Goal: Book appointment/travel/reservation

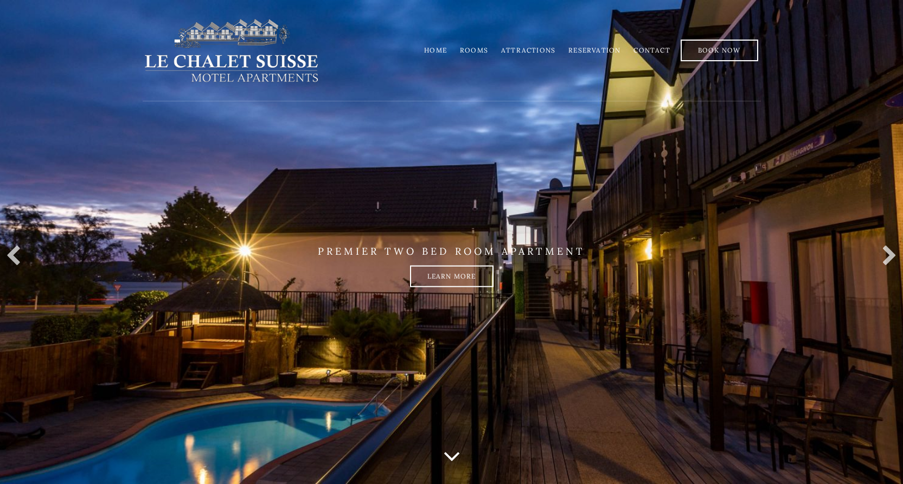
click at [479, 51] on link "Rooms" at bounding box center [474, 50] width 28 height 8
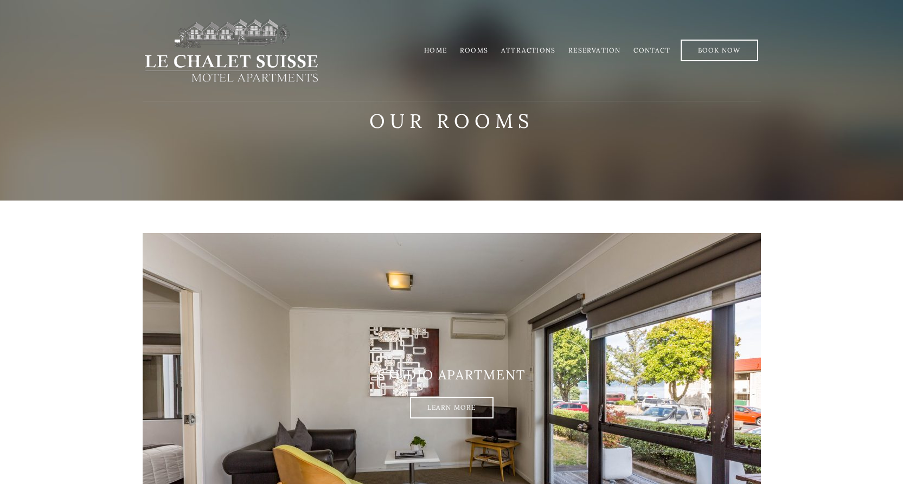
click at [597, 47] on link "Reservation" at bounding box center [594, 50] width 52 height 8
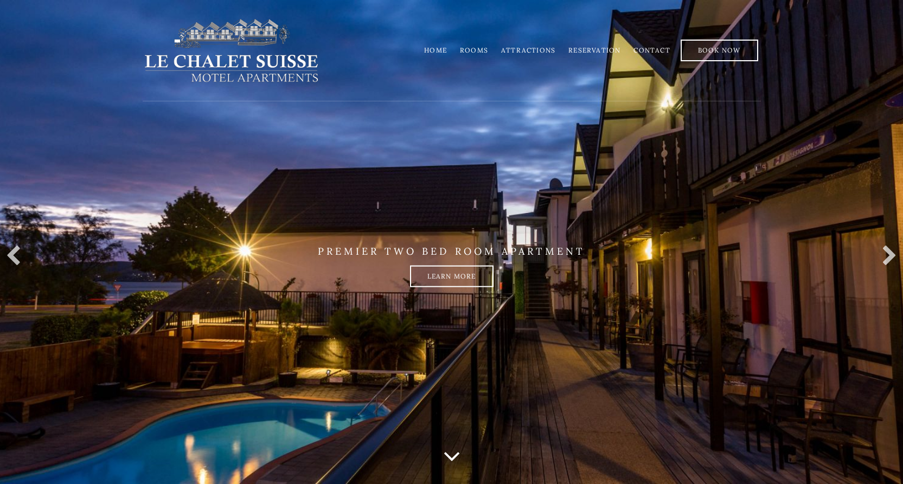
click at [480, 49] on link "Rooms" at bounding box center [474, 50] width 28 height 8
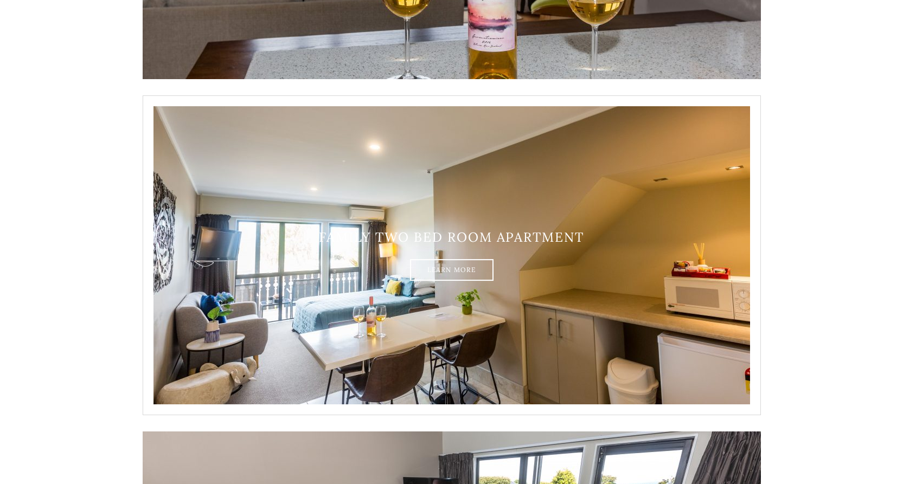
scroll to position [1497, 0]
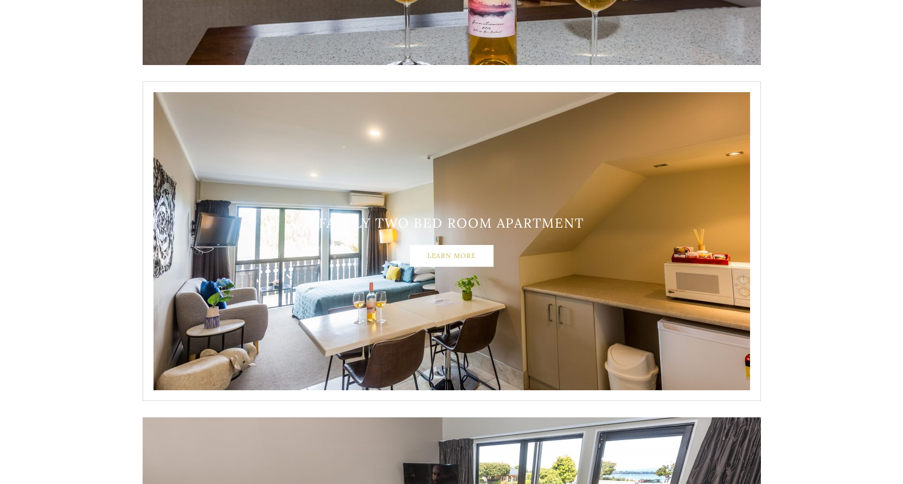
click at [465, 253] on link "Learn More" at bounding box center [452, 256] width 84 height 22
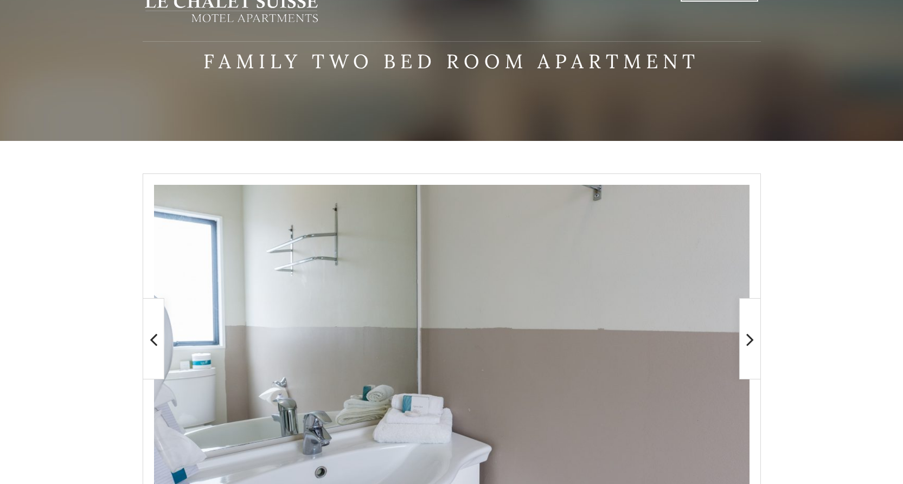
scroll to position [195, 0]
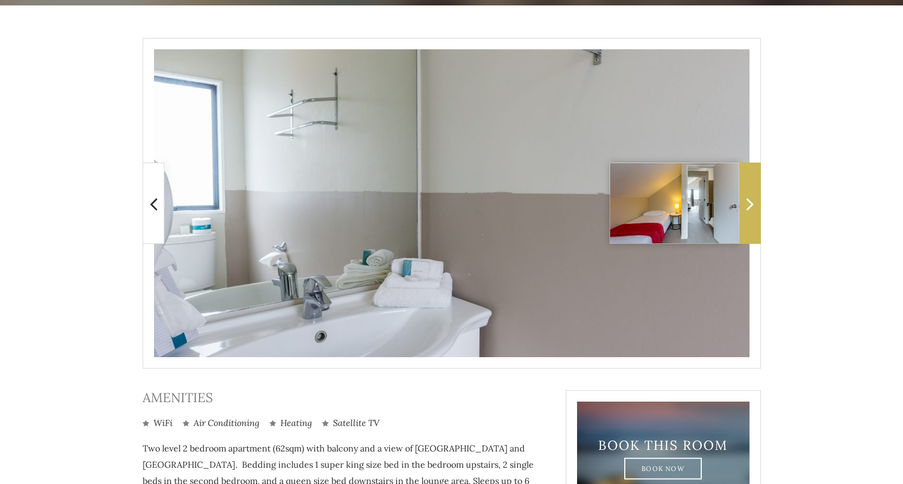
click at [748, 206] on icon at bounding box center [750, 204] width 8 height 22
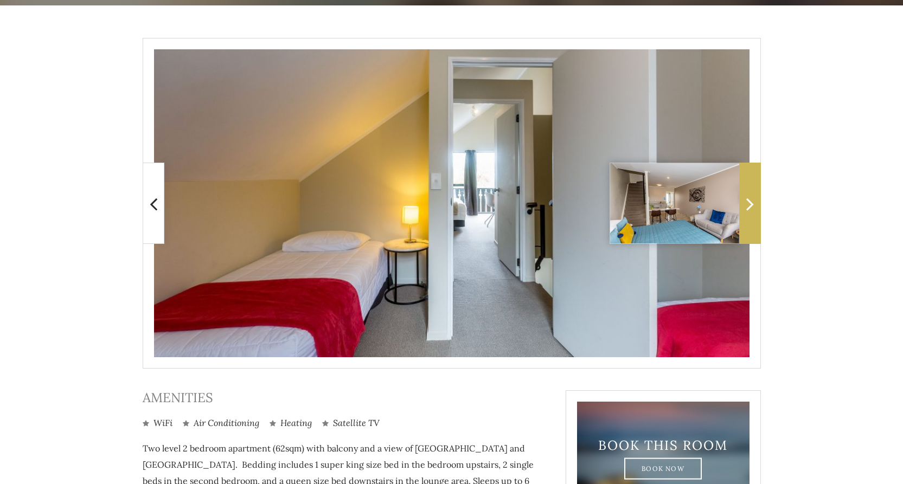
click at [749, 206] on icon at bounding box center [750, 204] width 8 height 22
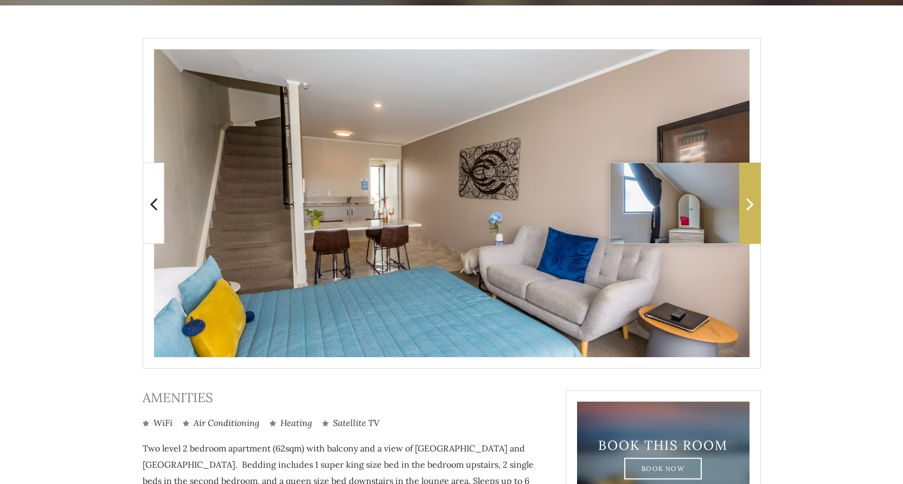
click at [749, 206] on icon at bounding box center [750, 204] width 8 height 22
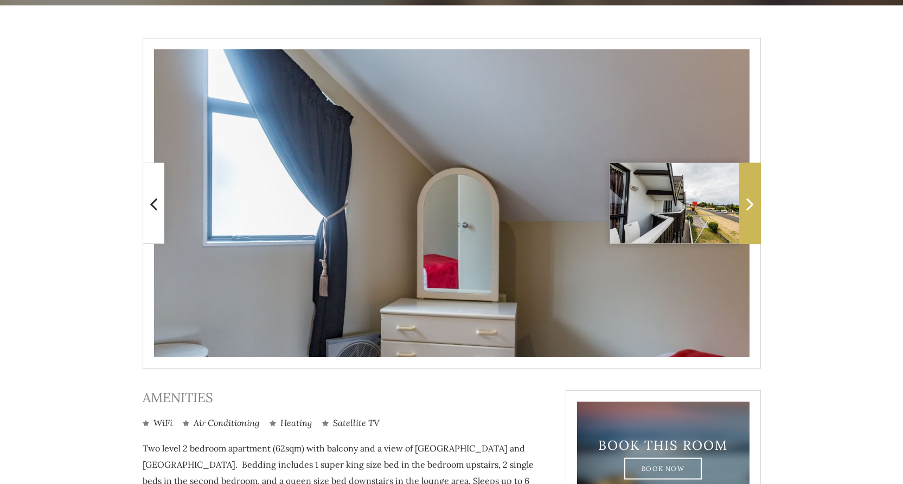
click at [749, 206] on icon at bounding box center [750, 204] width 8 height 22
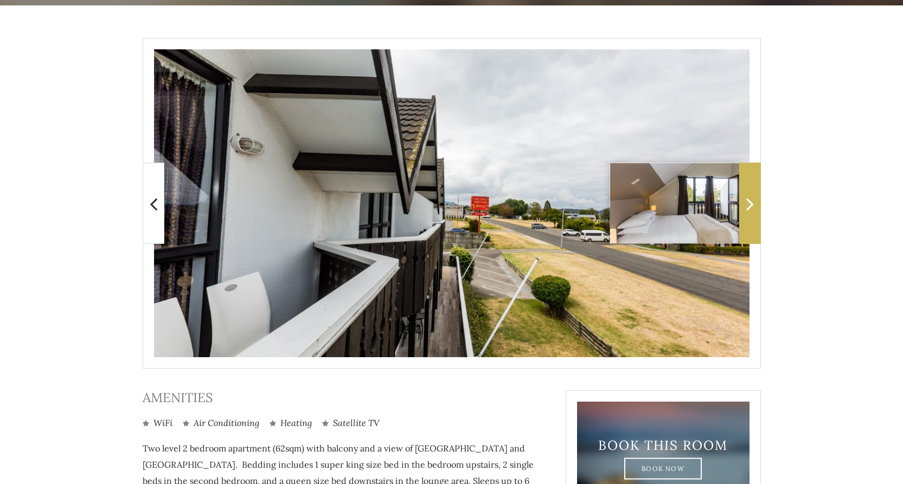
click at [749, 206] on icon at bounding box center [750, 204] width 8 height 22
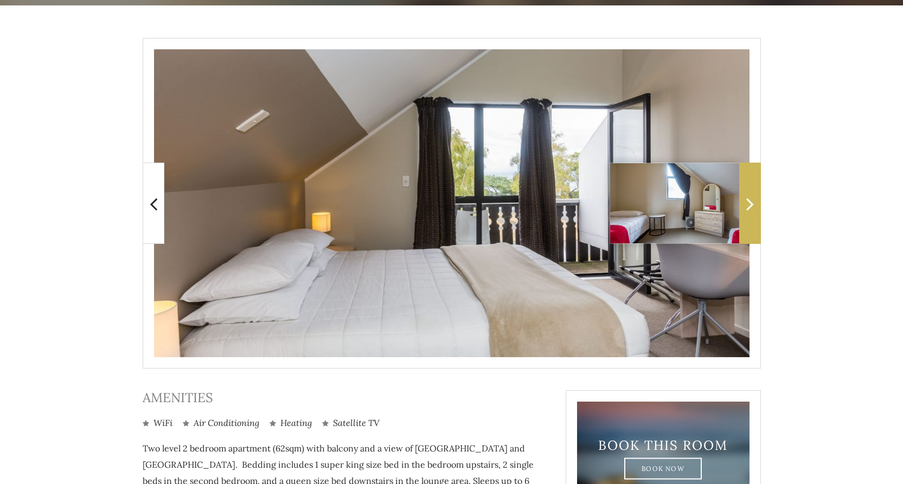
click at [749, 206] on icon at bounding box center [750, 204] width 8 height 22
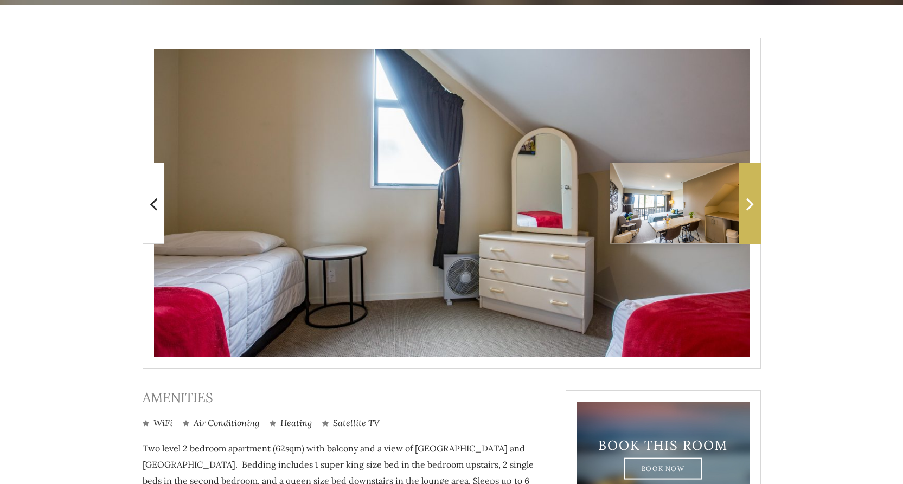
click at [749, 206] on icon at bounding box center [750, 204] width 8 height 22
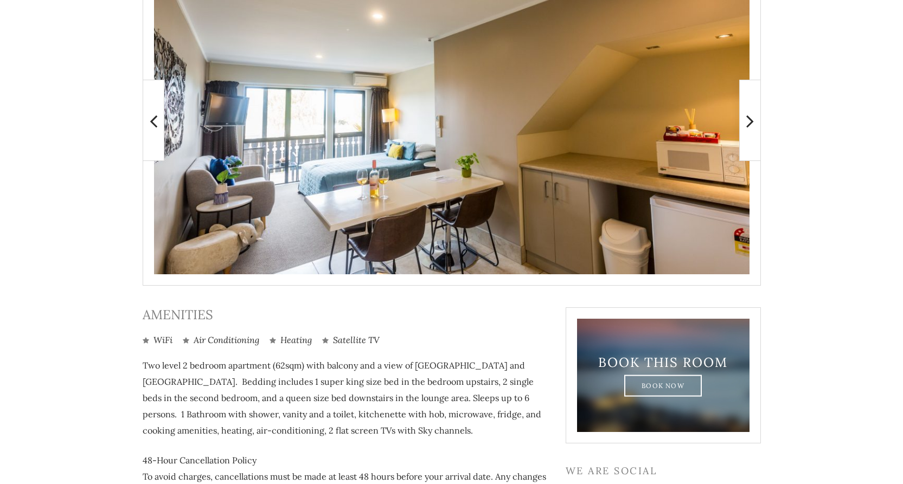
scroll to position [247, 0]
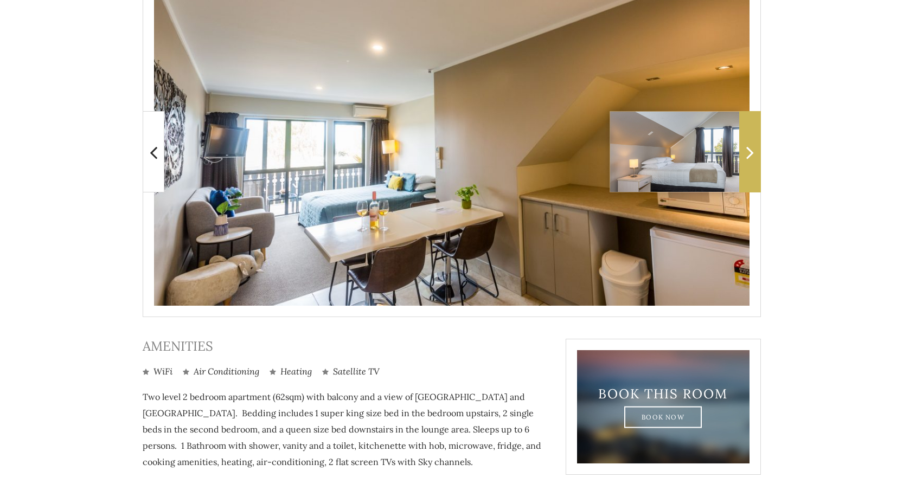
click at [748, 163] on icon at bounding box center [750, 153] width 8 height 22
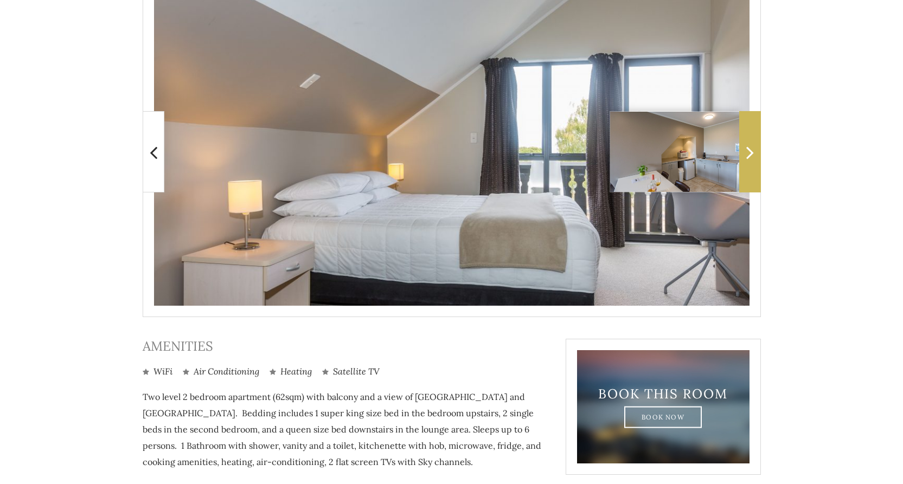
click at [748, 163] on icon at bounding box center [750, 153] width 8 height 22
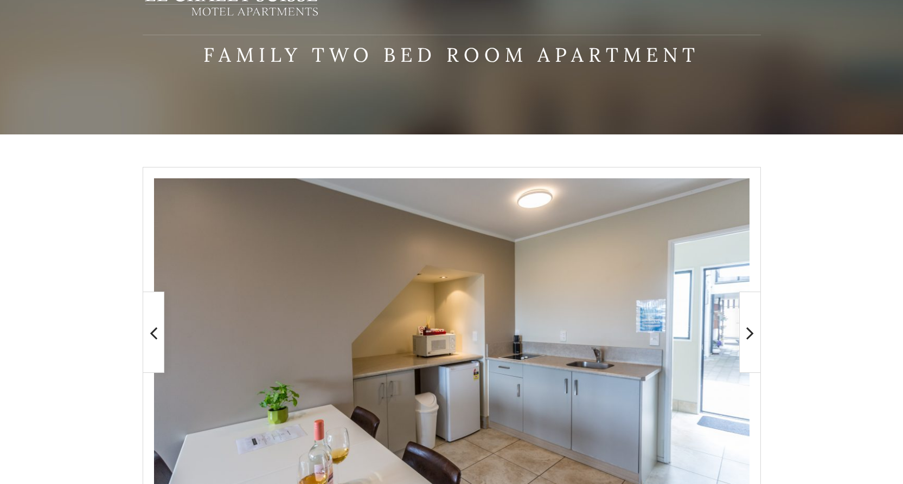
scroll to position [0, 0]
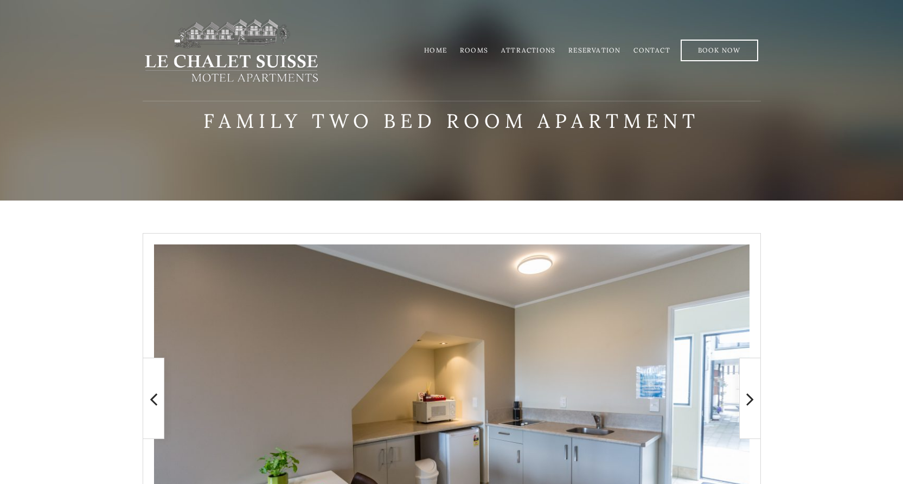
click at [434, 47] on link "Home" at bounding box center [435, 50] width 23 height 8
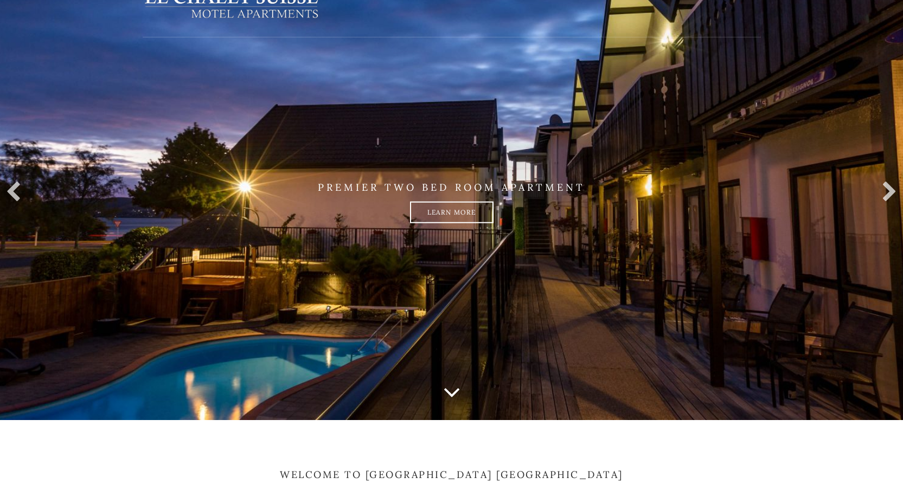
scroll to position [130, 0]
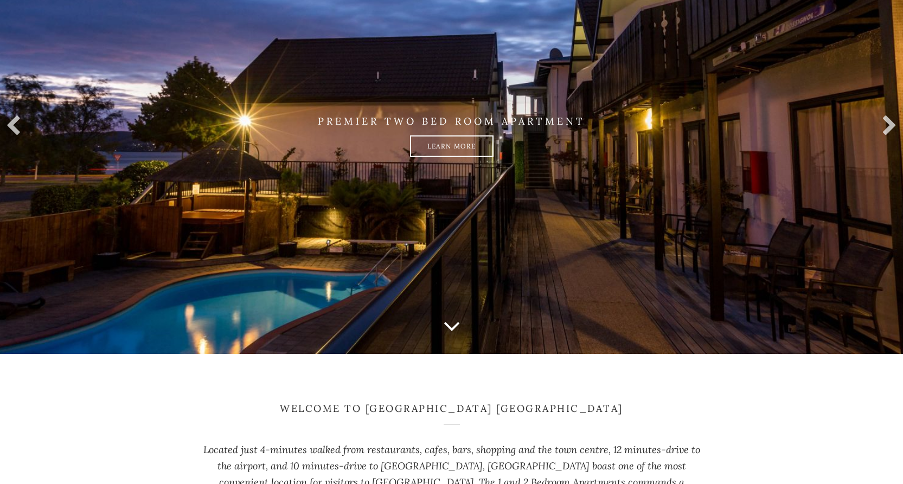
click at [451, 325] on icon at bounding box center [451, 325] width 17 height 27
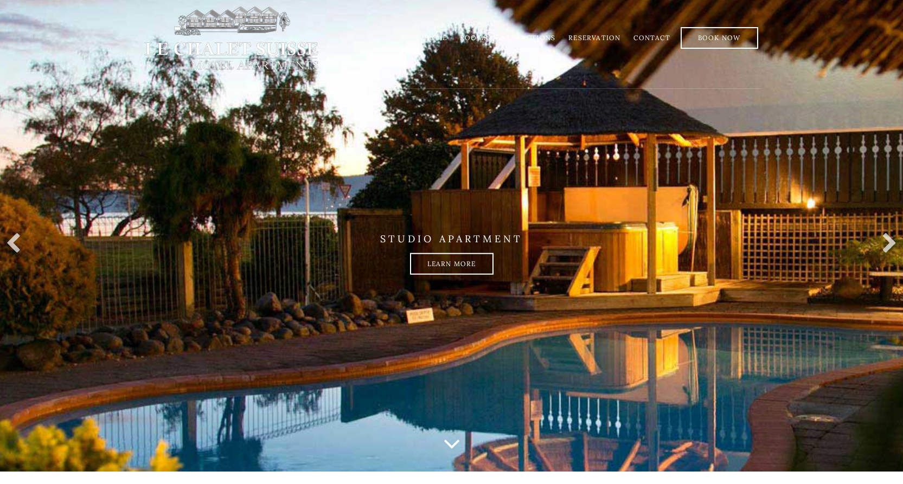
scroll to position [0, 0]
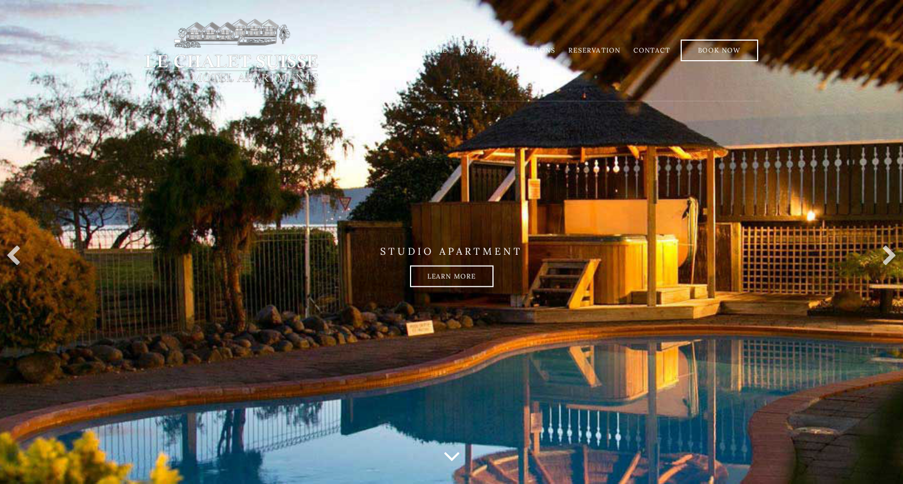
click at [488, 49] on link "Rooms" at bounding box center [474, 50] width 28 height 8
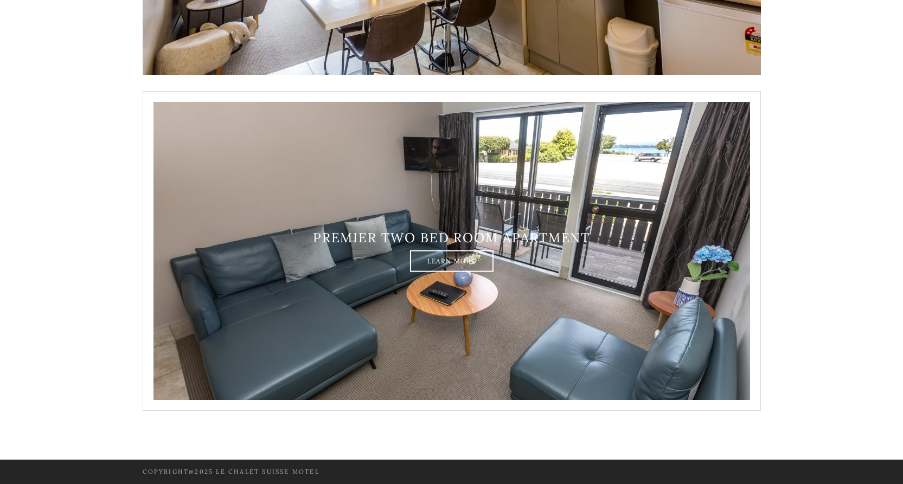
scroll to position [1563, 0]
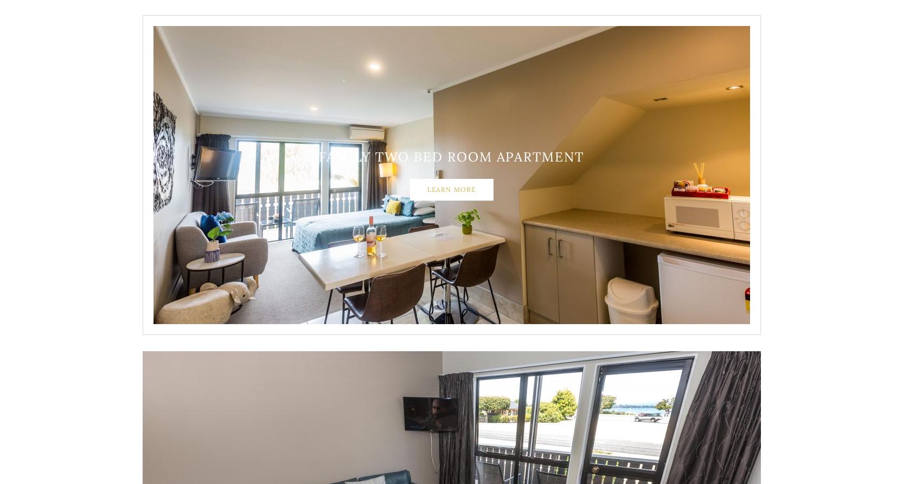
click at [461, 183] on link "Learn More" at bounding box center [452, 190] width 84 height 22
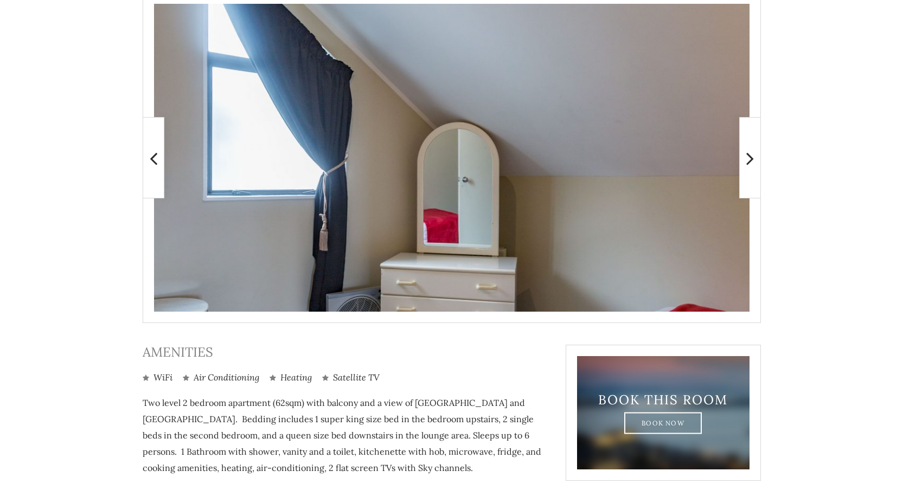
scroll to position [260, 0]
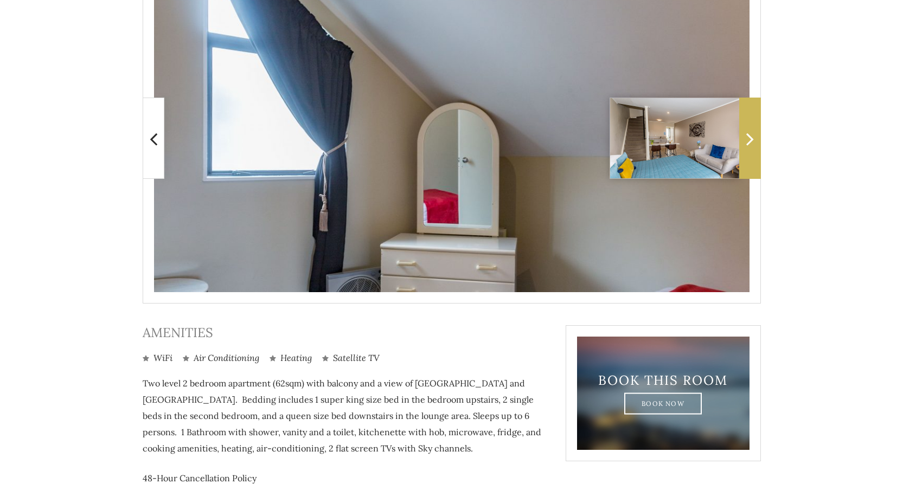
click at [749, 128] on icon at bounding box center [750, 139] width 8 height 22
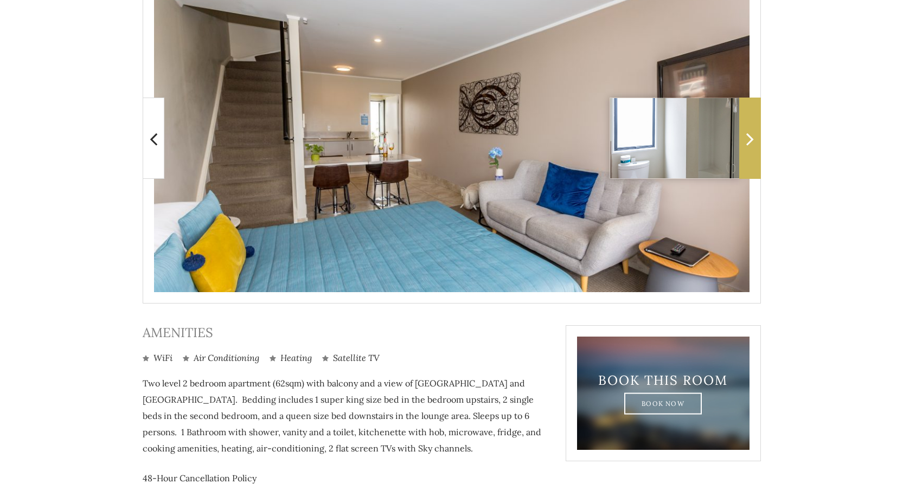
click at [745, 140] on span at bounding box center [750, 138] width 22 height 81
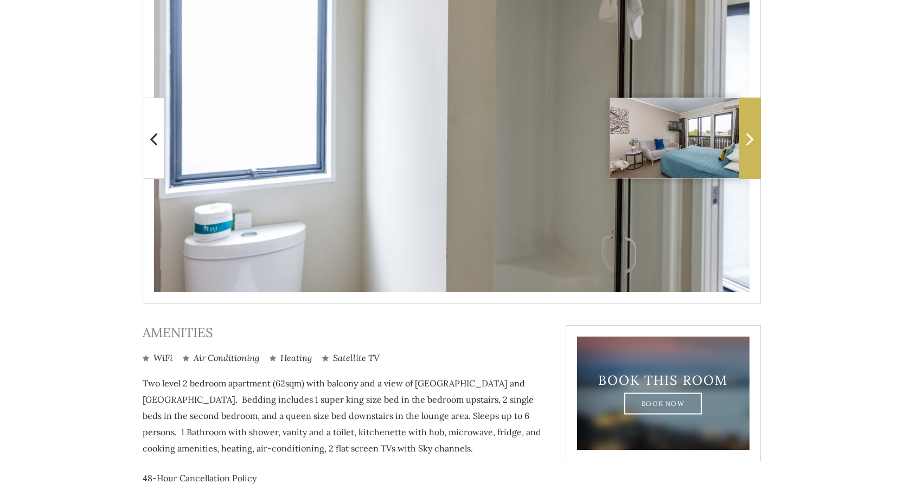
click at [746, 140] on icon at bounding box center [750, 139] width 8 height 22
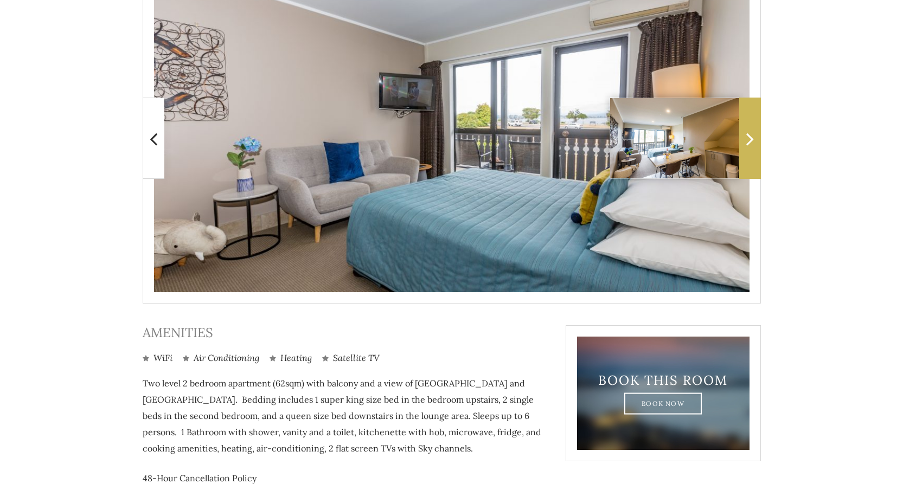
click at [746, 140] on icon at bounding box center [750, 139] width 8 height 22
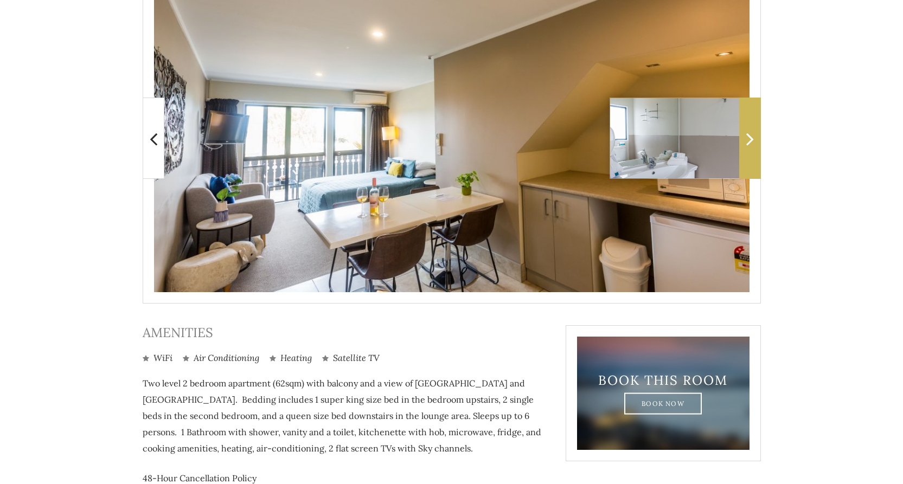
click at [746, 140] on icon at bounding box center [750, 139] width 8 height 22
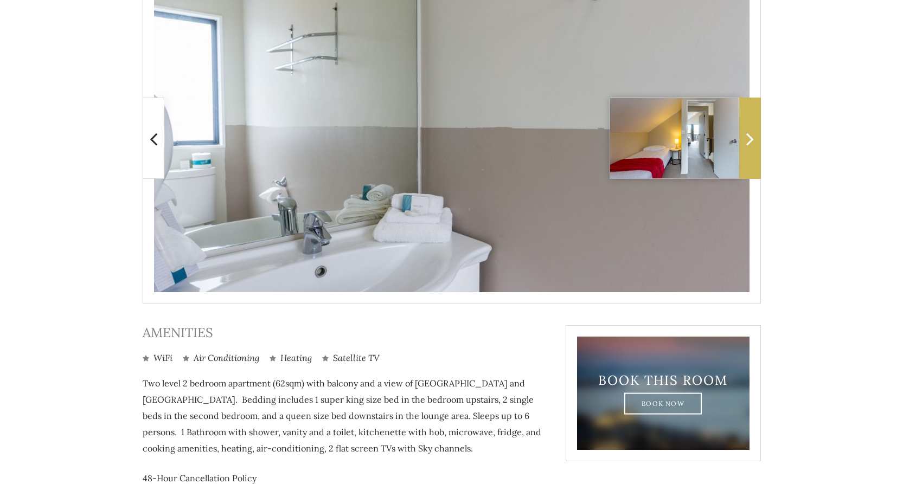
click at [746, 140] on icon at bounding box center [750, 139] width 8 height 22
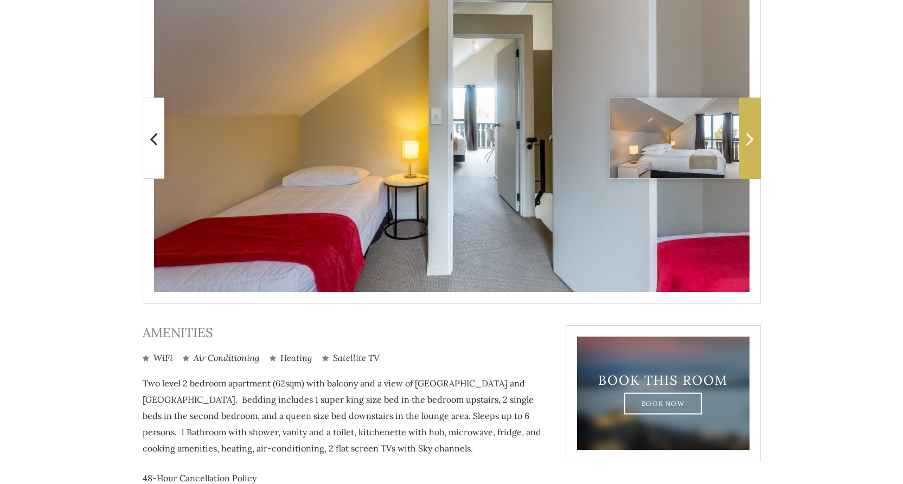
click at [746, 140] on icon at bounding box center [750, 139] width 8 height 22
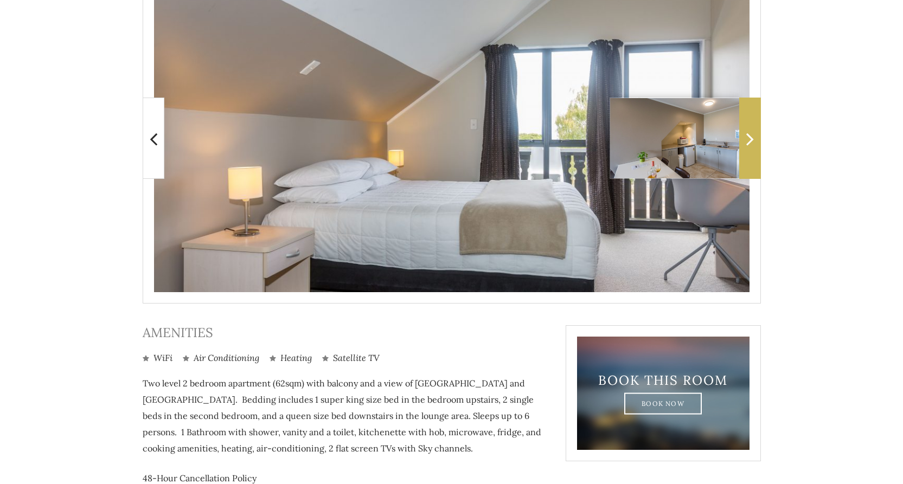
click at [746, 140] on icon at bounding box center [750, 139] width 8 height 22
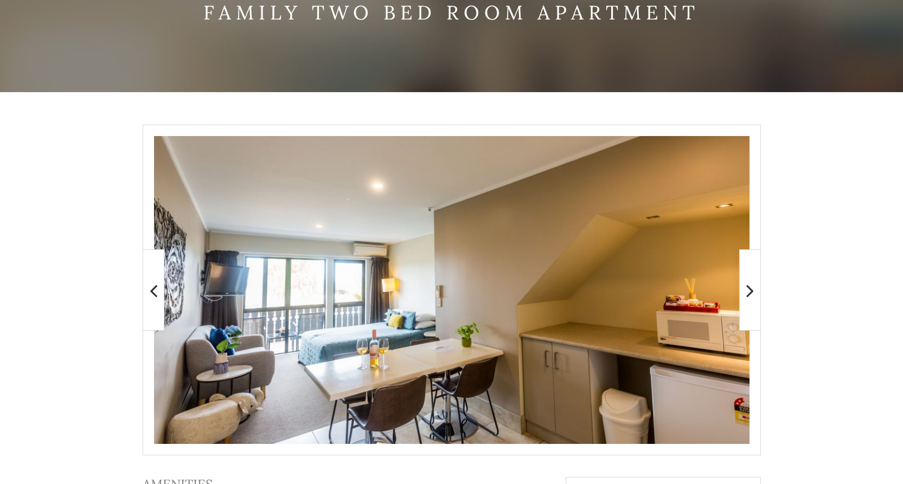
scroll to position [0, 0]
